Goal: Task Accomplishment & Management: Use online tool/utility

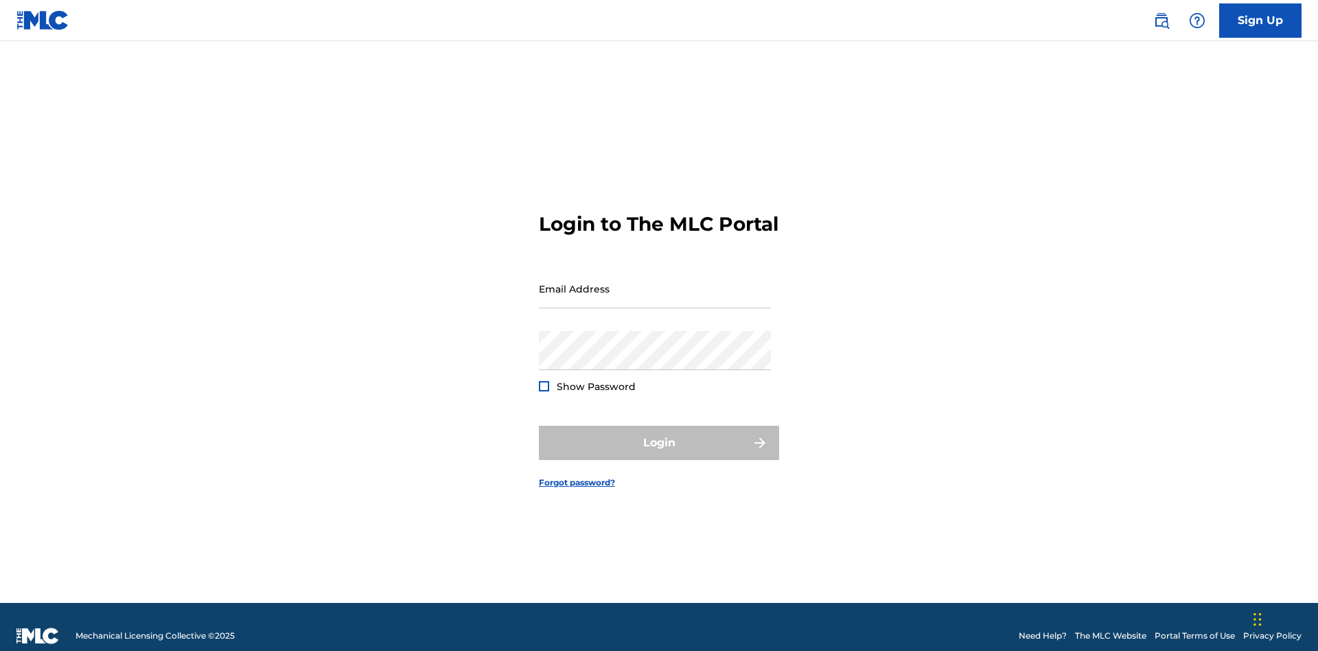
scroll to position [18, 0]
click at [655, 282] on input "Email Address" at bounding box center [655, 288] width 232 height 39
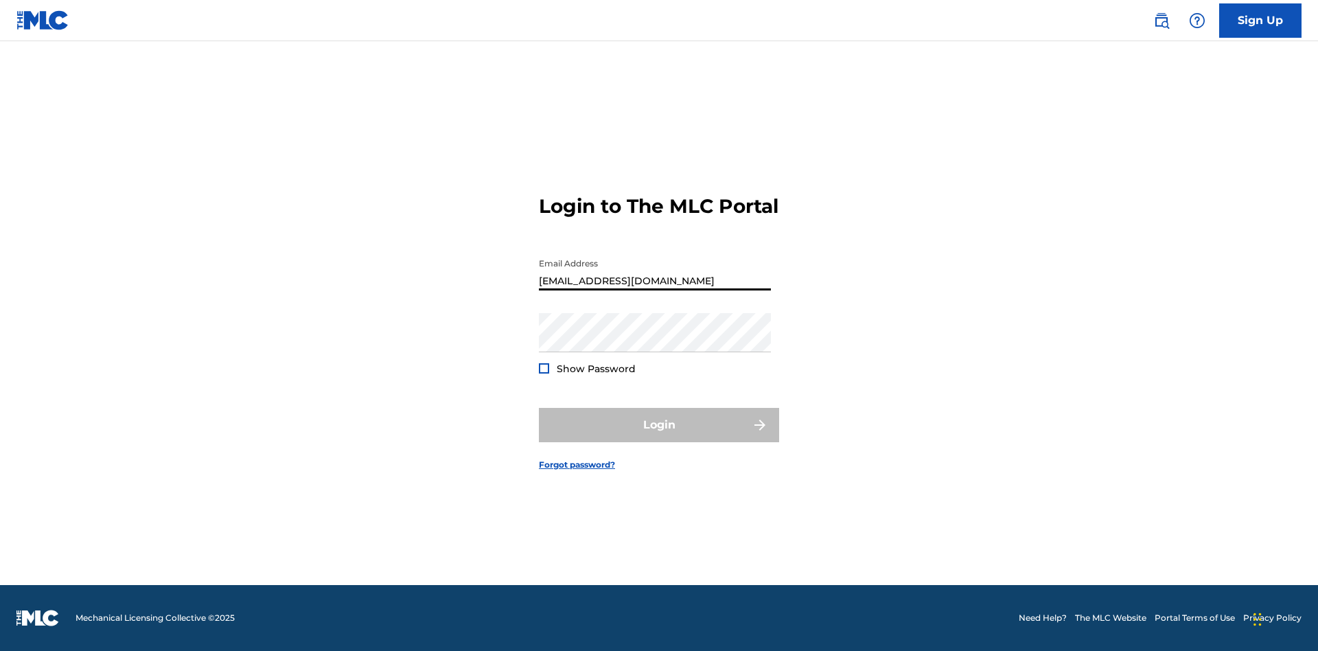
type input "[EMAIL_ADDRESS][DOMAIN_NAME]"
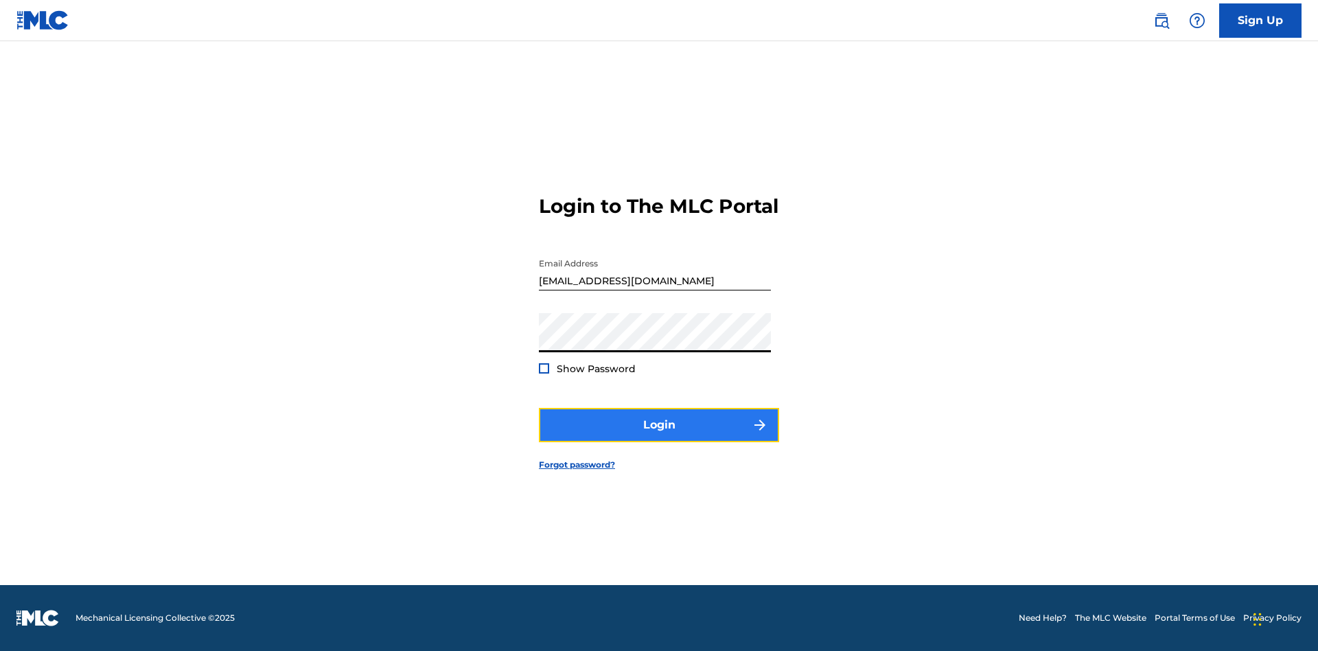
click at [659, 437] on button "Login" at bounding box center [659, 425] width 240 height 34
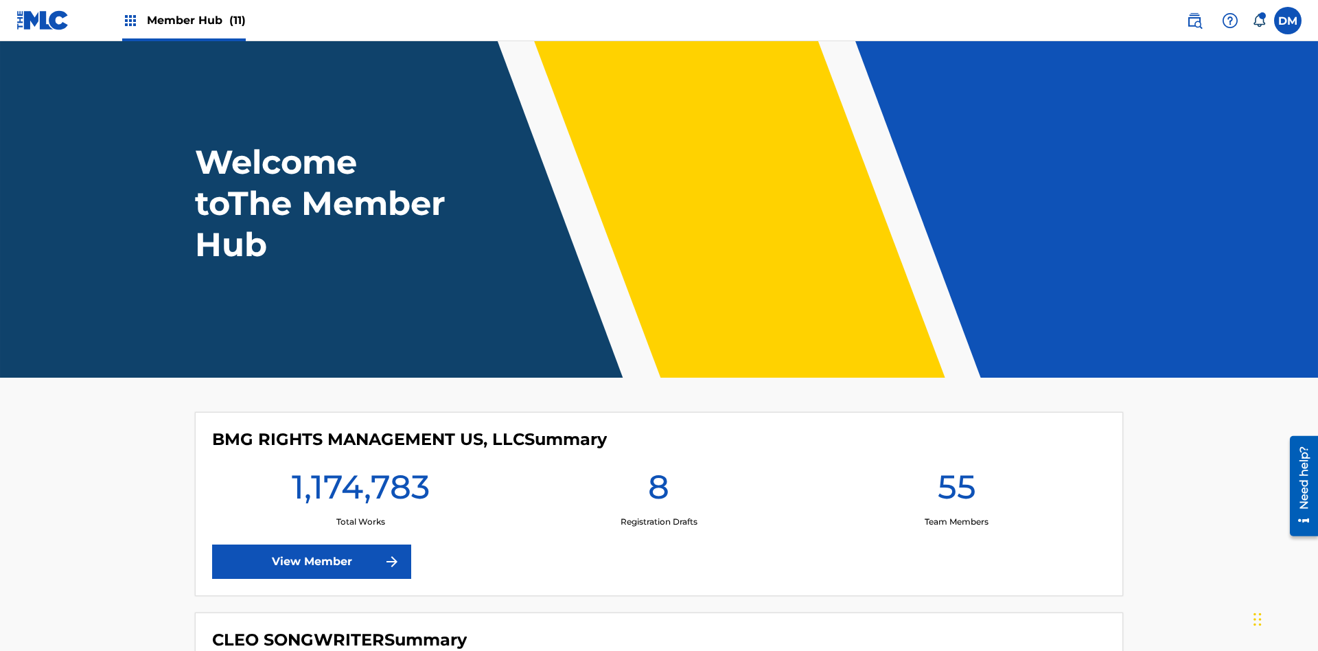
click at [196, 20] on span "Member Hub (11)" at bounding box center [196, 20] width 99 height 16
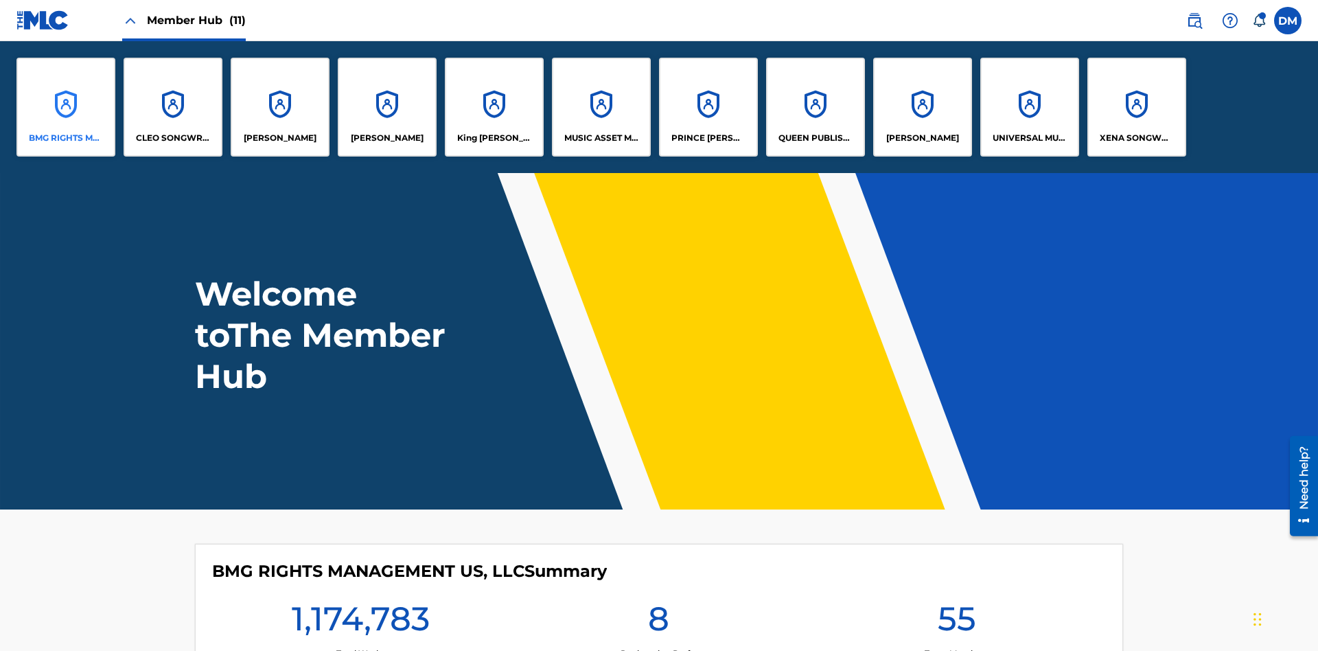
click at [66, 138] on p "BMG RIGHTS MANAGEMENT US, LLC" at bounding box center [66, 138] width 75 height 12
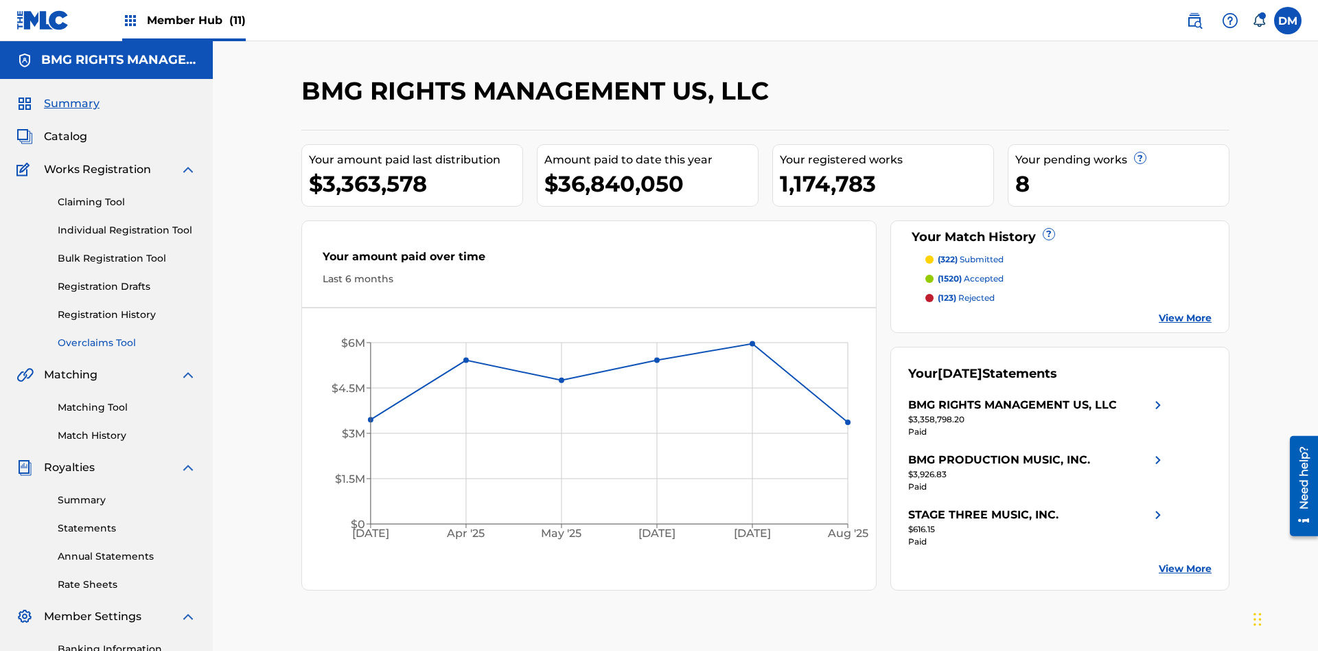
click at [127, 336] on link "Overclaims Tool" at bounding box center [127, 343] width 139 height 14
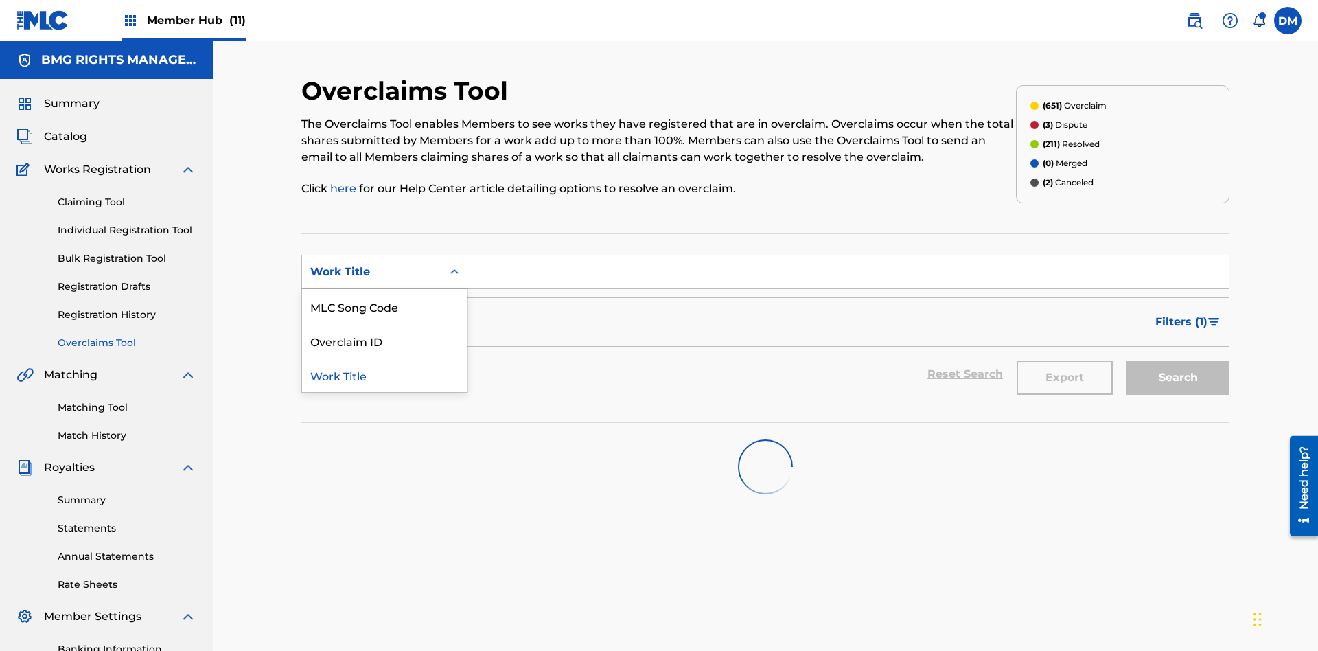
scroll to position [176, 0]
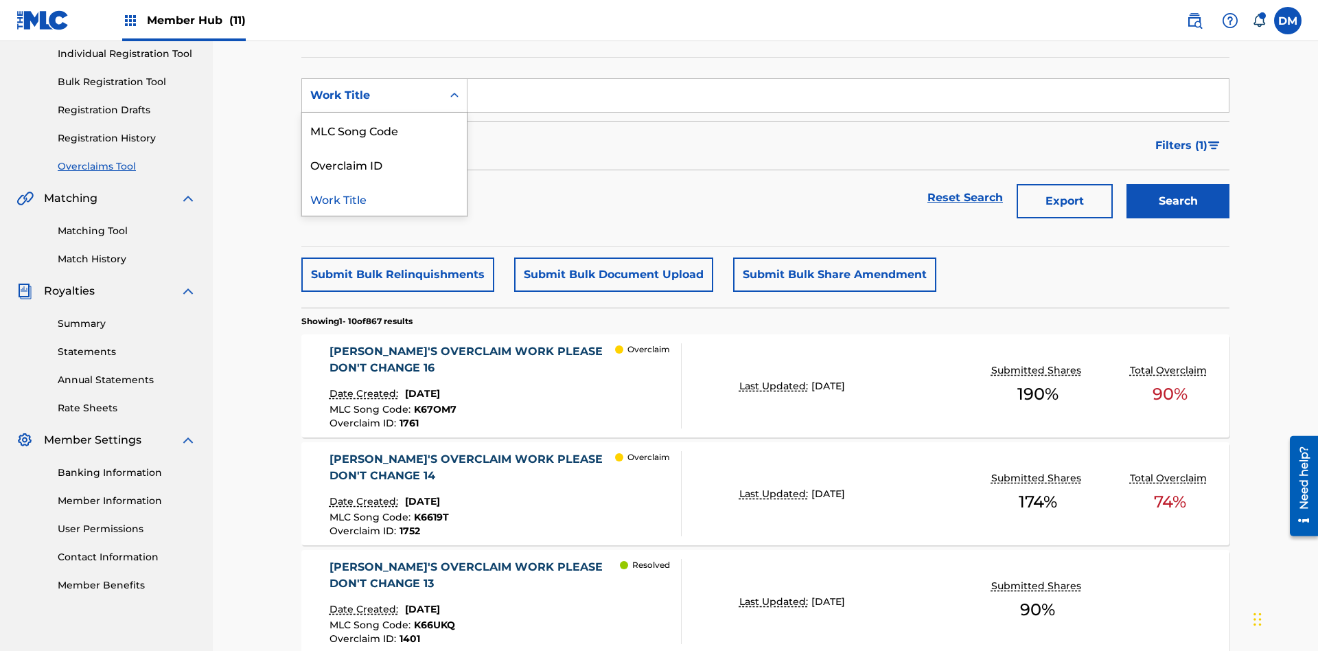
click at [384, 130] on div "MLC Song Code" at bounding box center [384, 130] width 165 height 34
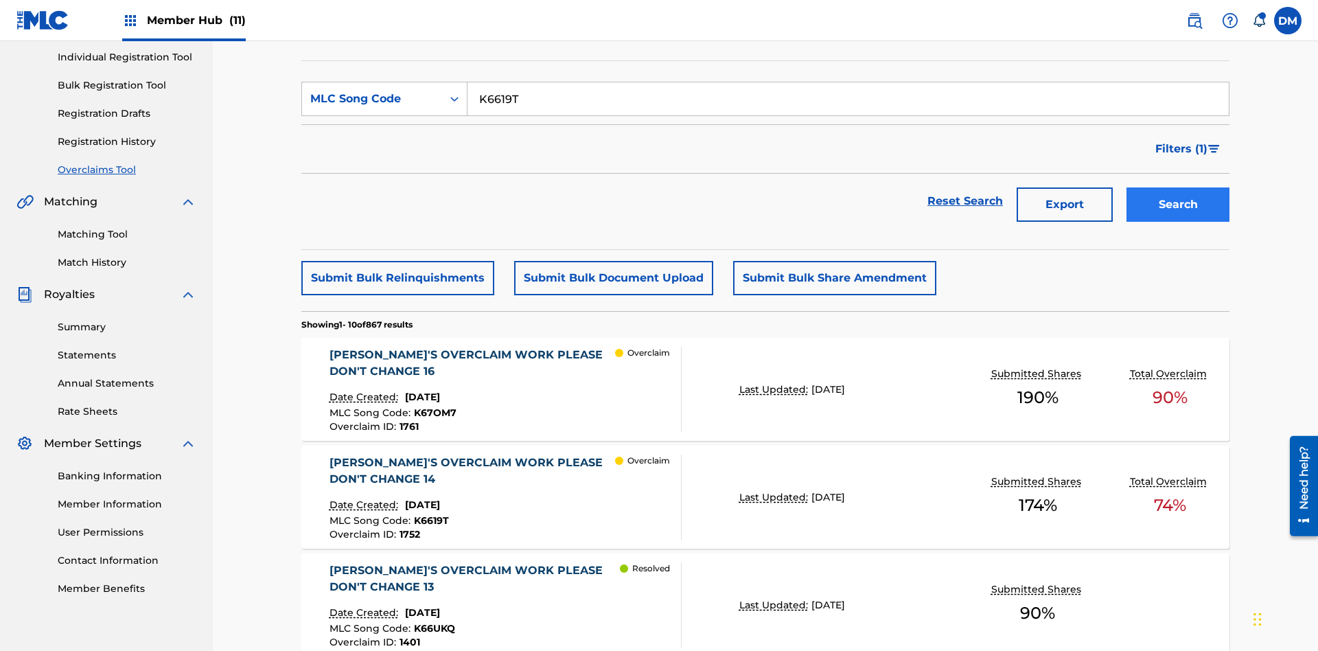
type input "K6619T"
click at [1178, 187] on button "Search" at bounding box center [1177, 204] width 103 height 34
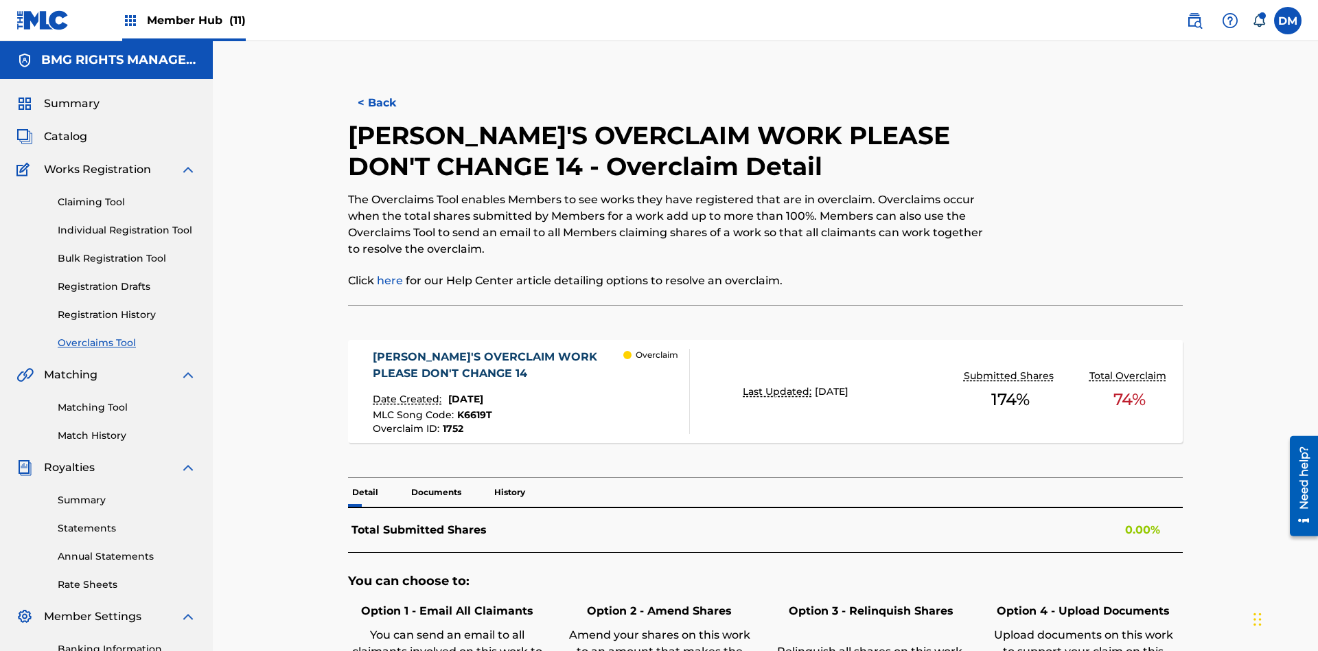
scroll to position [38, 0]
